Goal: Navigation & Orientation: Find specific page/section

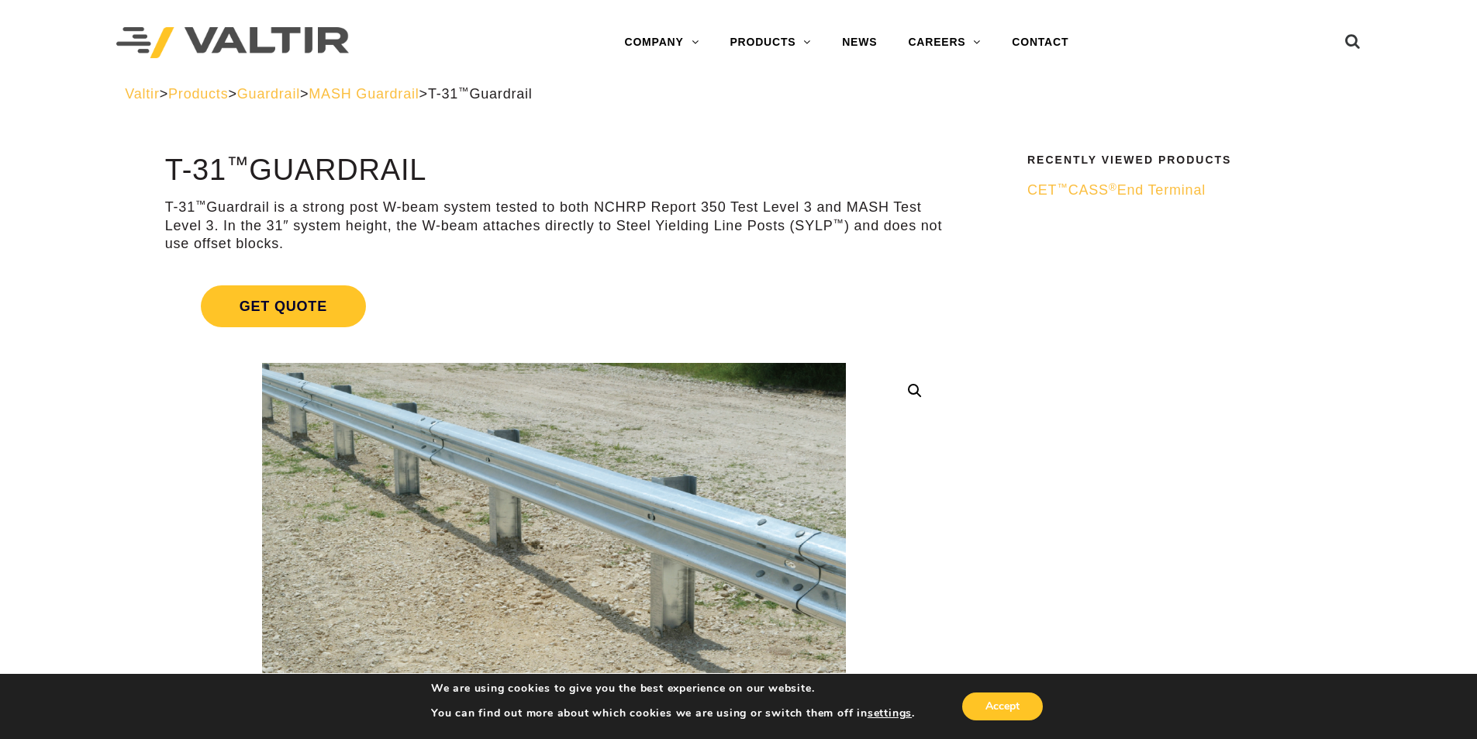
click at [267, 46] on img at bounding box center [232, 43] width 233 height 32
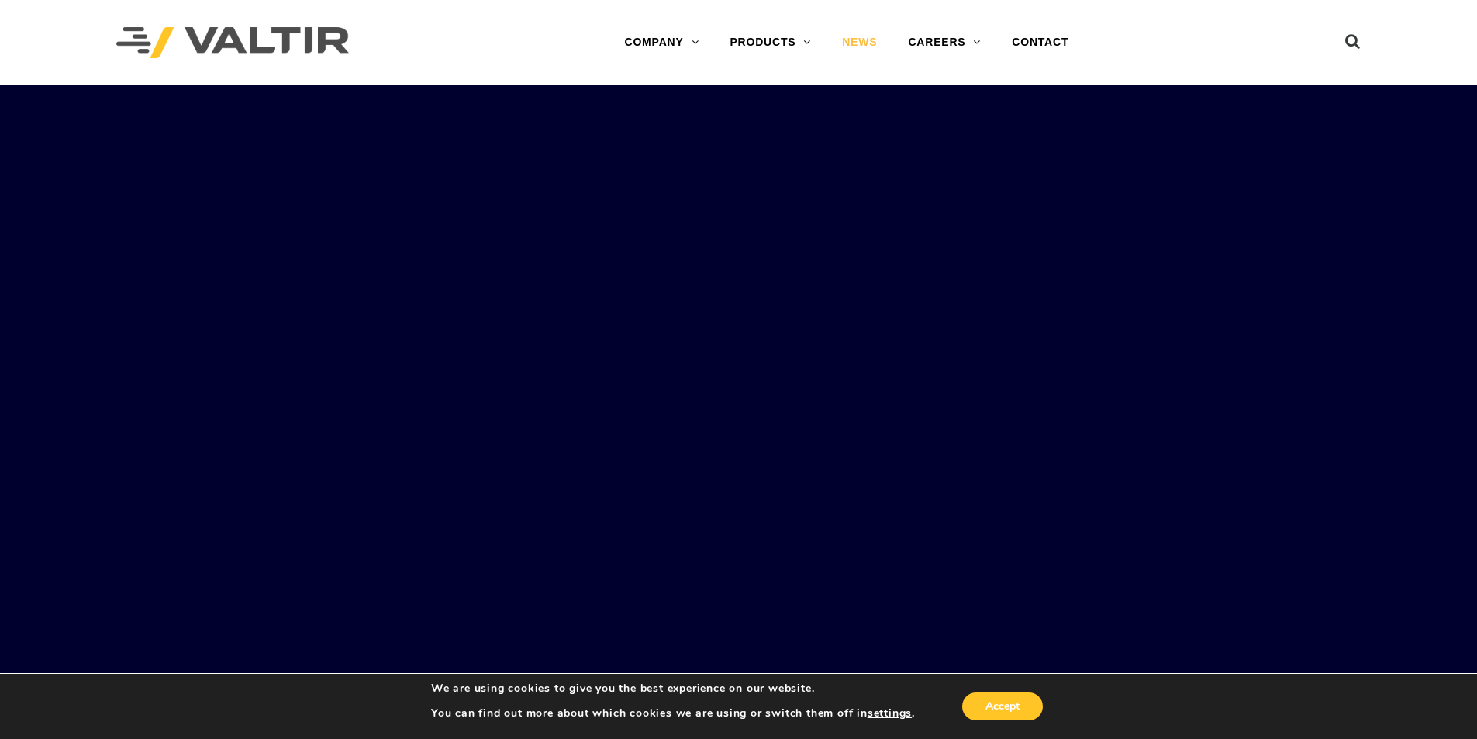
click at [864, 41] on link "NEWS" at bounding box center [859, 42] width 66 height 31
